Goal: Task Accomplishment & Management: Use online tool/utility

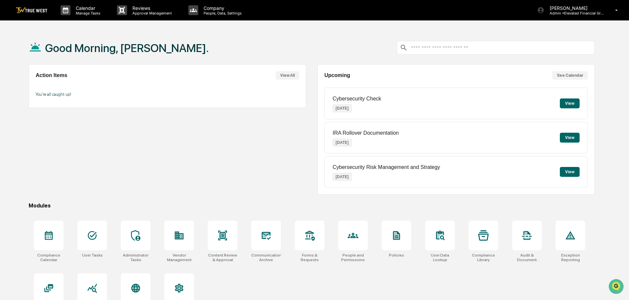
scroll to position [31, 0]
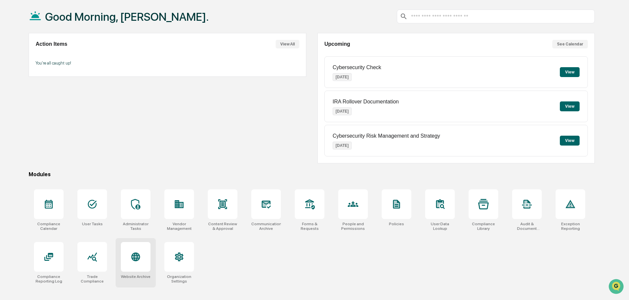
click at [137, 256] on icon at bounding box center [135, 257] width 9 height 9
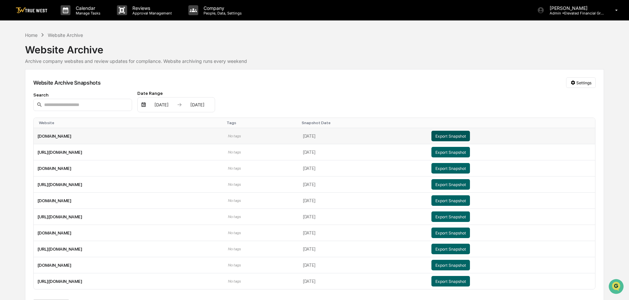
click at [463, 136] on button "Export Snapshot" at bounding box center [451, 136] width 39 height 11
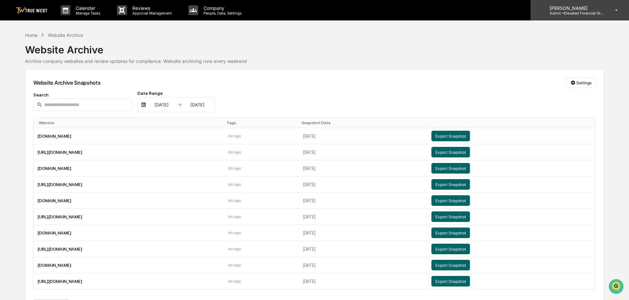
click at [572, 10] on p "[PERSON_NAME]" at bounding box center [575, 8] width 61 height 6
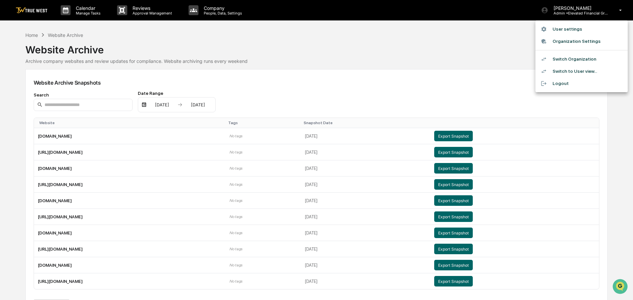
click at [561, 59] on li "Switch Organization" at bounding box center [581, 59] width 92 height 12
